Goal: Task Accomplishment & Management: Complete application form

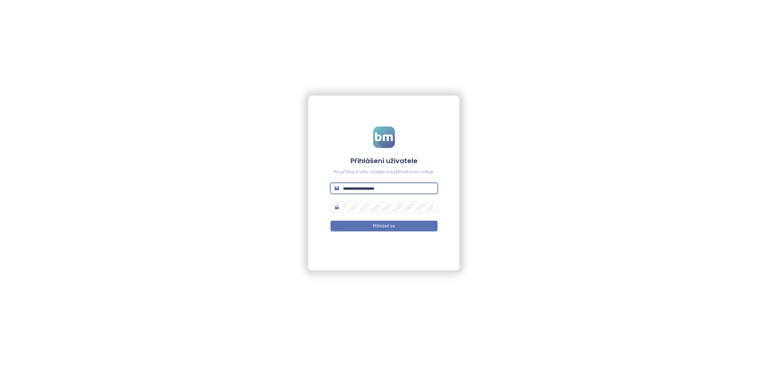
click at [381, 188] on input "text" at bounding box center [388, 187] width 90 height 7
